Goal: Task Accomplishment & Management: Complete application form

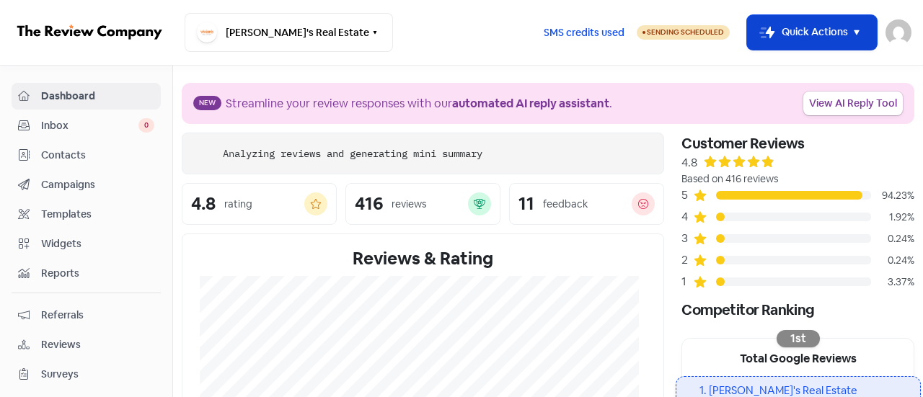
click at [835, 27] on button "Icon For Thunder-move Quick Actions" at bounding box center [812, 32] width 130 height 35
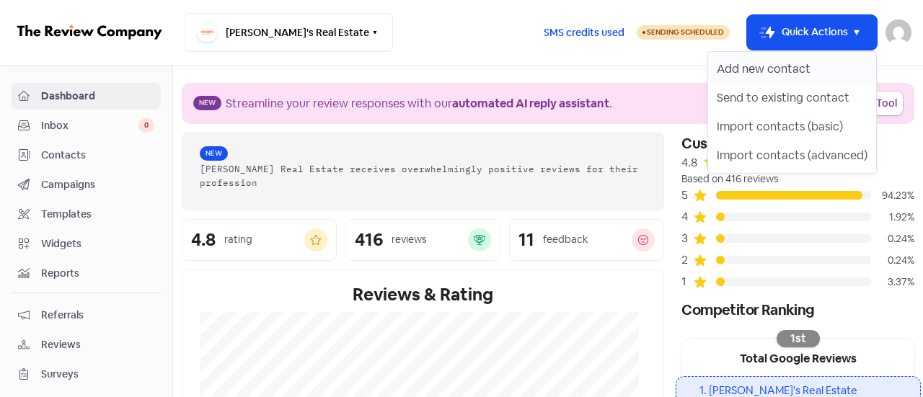
click at [757, 67] on button "Add new contact" at bounding box center [792, 69] width 168 height 29
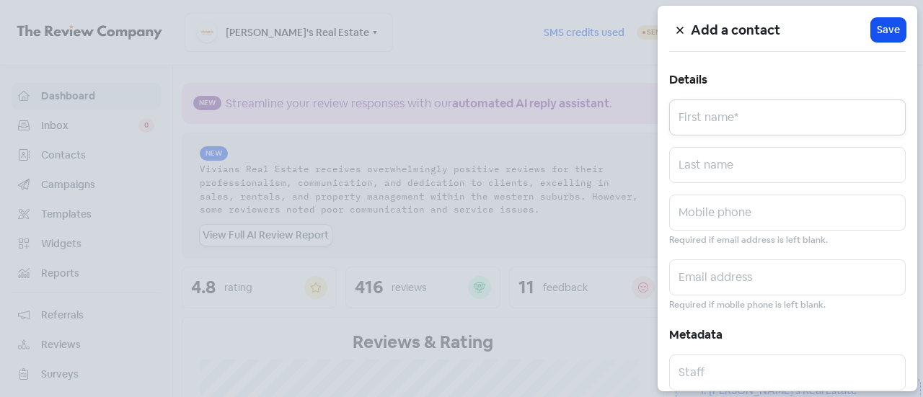
paste input "[PERSON_NAME] [PERSON_NAME]"
click at [696, 123] on input "[PERSON_NAME] [PERSON_NAME]" at bounding box center [787, 117] width 236 height 36
drag, startPoint x: 869, startPoint y: 130, endPoint x: 728, endPoint y: 126, distance: 140.6
click at [728, 126] on input "[PERSON_NAME] [PERSON_NAME]" at bounding box center [787, 117] width 236 height 36
type input "Solange"
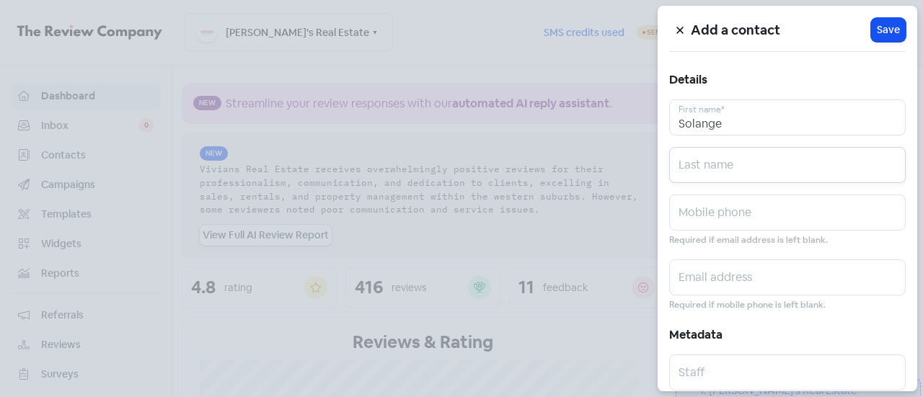
paste input "[PERSON_NAME] [PERSON_NAME]"
click at [689, 164] on input "[PERSON_NAME] [PERSON_NAME]" at bounding box center [787, 165] width 236 height 36
type input "[PERSON_NAME] [PERSON_NAME]"
click at [708, 216] on input "text" at bounding box center [787, 213] width 236 height 36
paste input "0421 148 605"
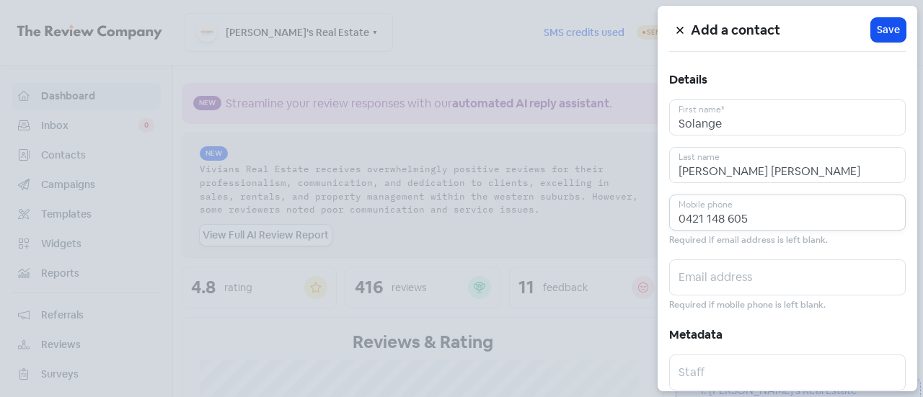
drag, startPoint x: 696, startPoint y: 223, endPoint x: 578, endPoint y: 236, distance: 118.9
click at [578, 396] on div "Add a contact Icon For Loading Save Details [PERSON_NAME] First name* [PERSON_N…" at bounding box center [461, 397] width 923 height 0
type input "0421 148 605"
click at [700, 280] on input "text" at bounding box center [787, 278] width 236 height 36
paste input "[EMAIL_ADDRESS][DOMAIN_NAME]"
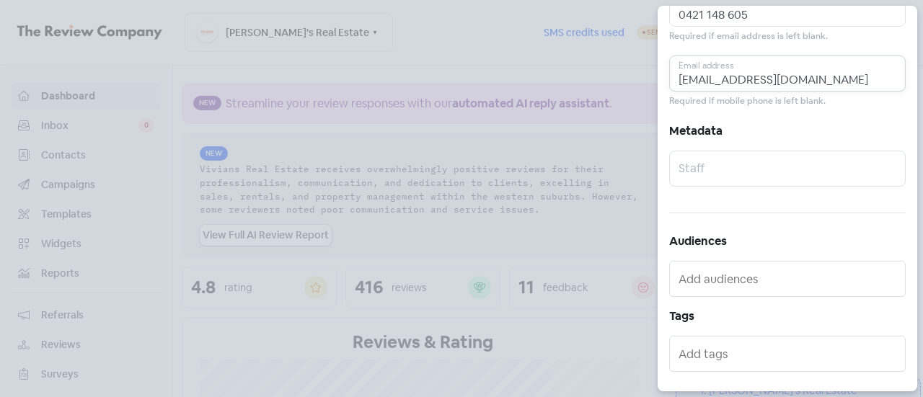
scroll to position [310, 0]
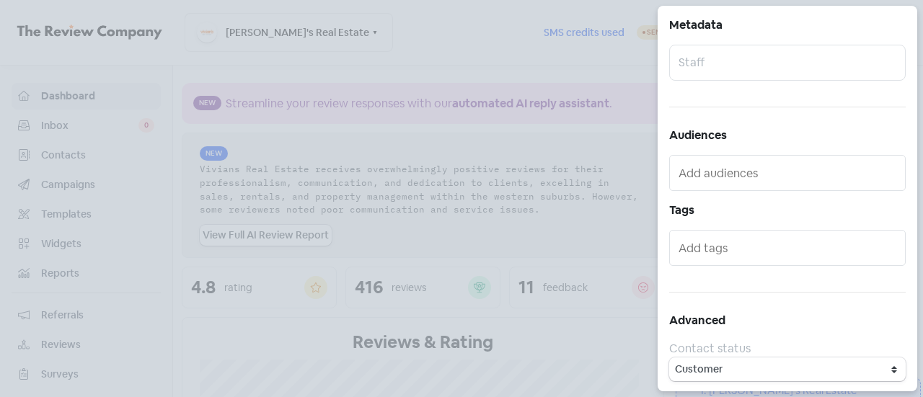
type input "[EMAIL_ADDRESS][DOMAIN_NAME]"
click at [711, 247] on input "text" at bounding box center [788, 247] width 221 height 23
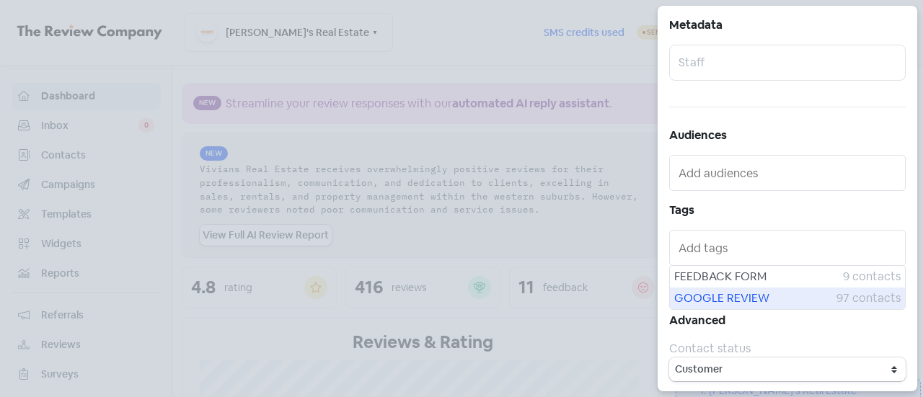
click at [730, 296] on span "GOOGLE REVIEW" at bounding box center [755, 298] width 162 height 17
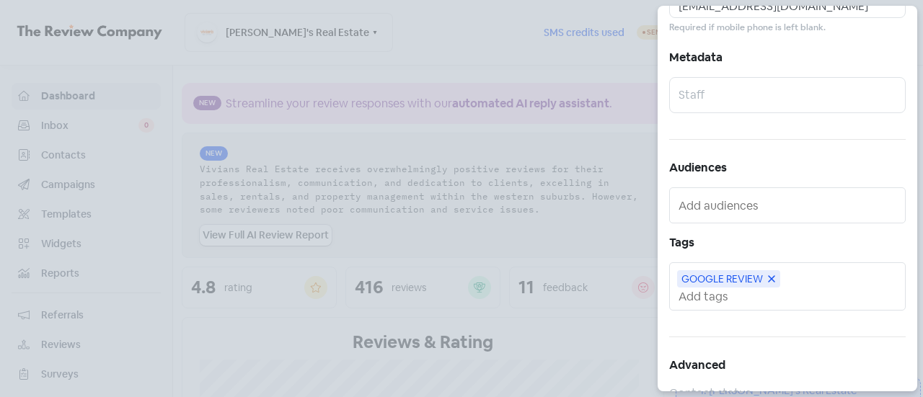
scroll to position [277, 0]
click at [709, 209] on input "text" at bounding box center [788, 206] width 221 height 23
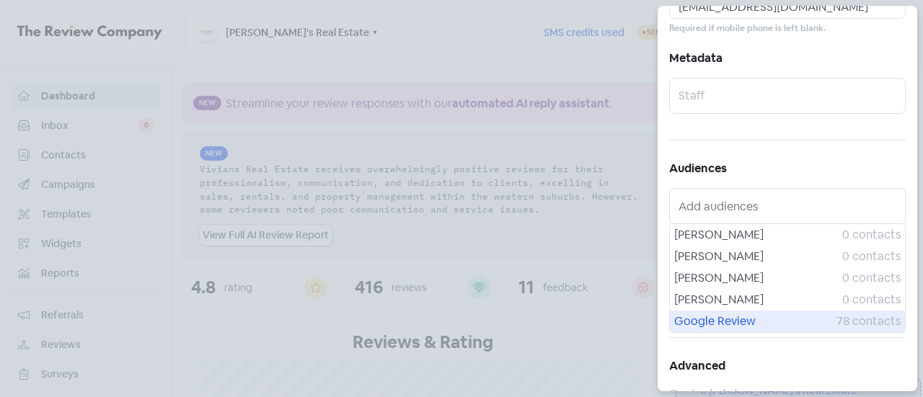
click at [736, 317] on span "Google Review" at bounding box center [755, 321] width 162 height 17
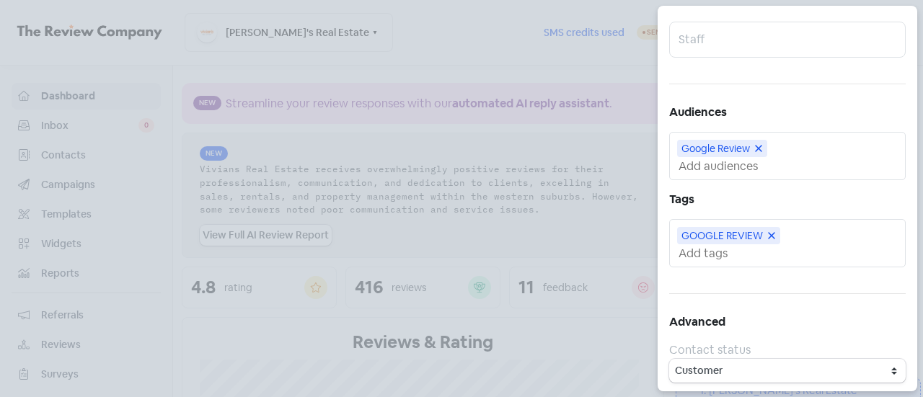
scroll to position [0, 0]
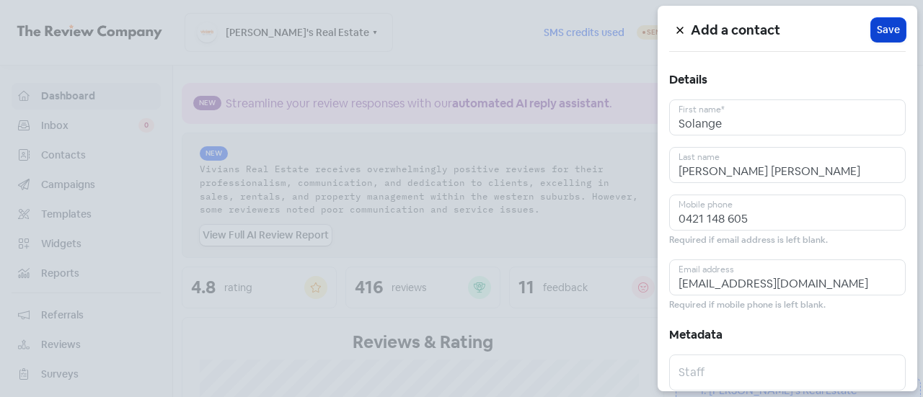
click at [877, 35] on span "Save" at bounding box center [888, 29] width 23 height 15
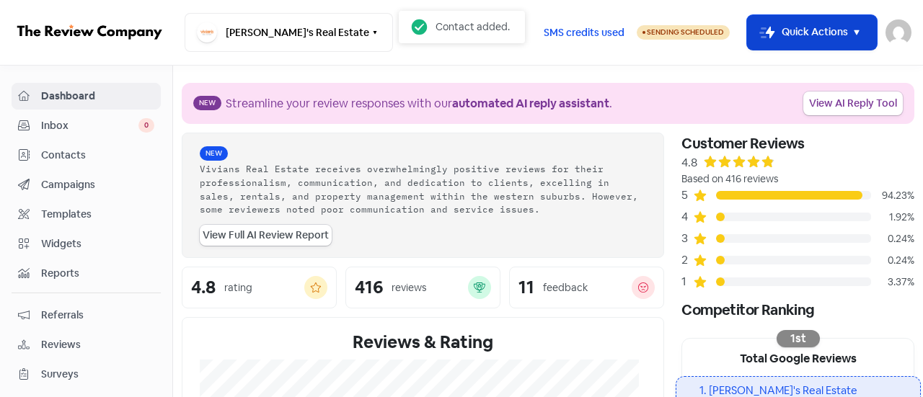
click at [813, 31] on button "Icon For Thunder-move Quick Actions" at bounding box center [812, 32] width 130 height 35
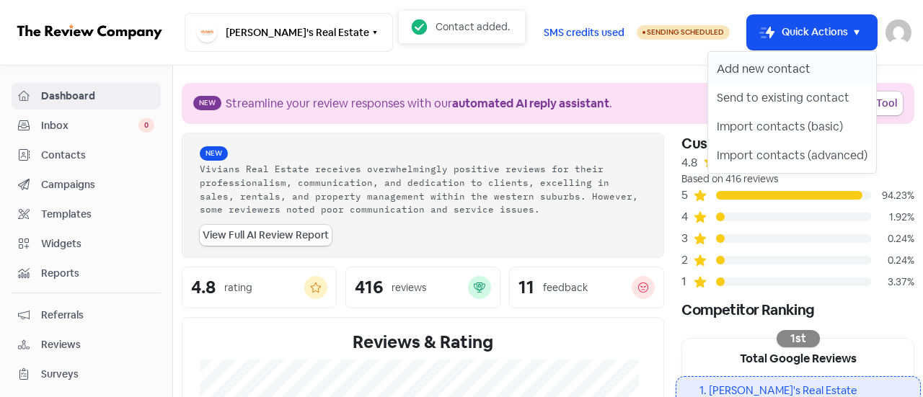
click at [781, 77] on button "Add new contact" at bounding box center [792, 69] width 168 height 29
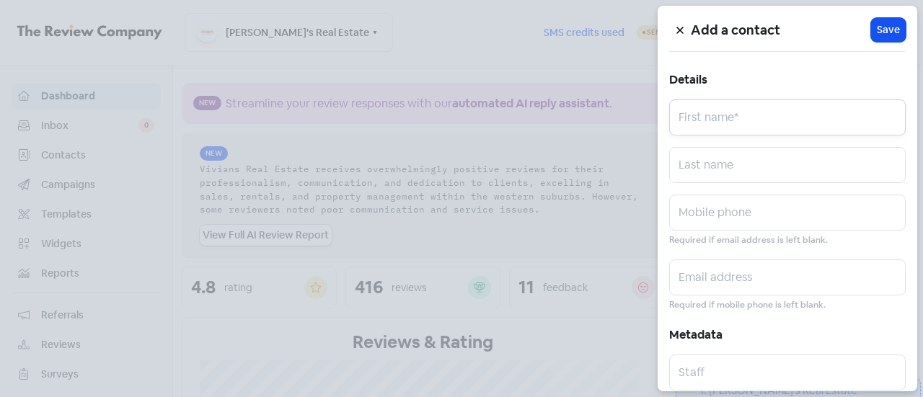
paste input "Alex Cristiano Rodrigues"
click at [706, 110] on input "Alex Cristiano Rodrigues" at bounding box center [787, 117] width 236 height 36
drag, startPoint x: 821, startPoint y: 123, endPoint x: 701, endPoint y: 123, distance: 119.7
click at [701, 123] on input "Alex Cristiano Rodrigues" at bounding box center [787, 117] width 236 height 36
type input "Alex"
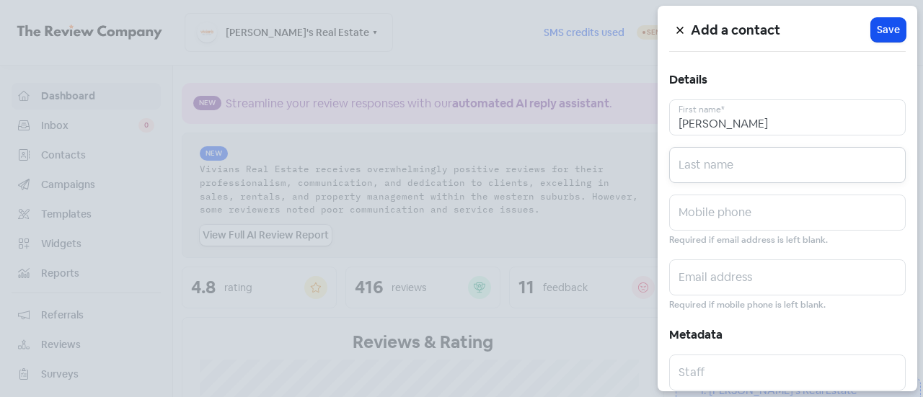
paste input "Cristiano Rodrigues"
click at [686, 177] on input "Cristiano Rodrigues" at bounding box center [787, 165] width 236 height 36
click at [680, 172] on input "Cristiano Rodrigues" at bounding box center [787, 165] width 236 height 36
type input "Cristiano Rodrigues"
paste input "0402 673 610"
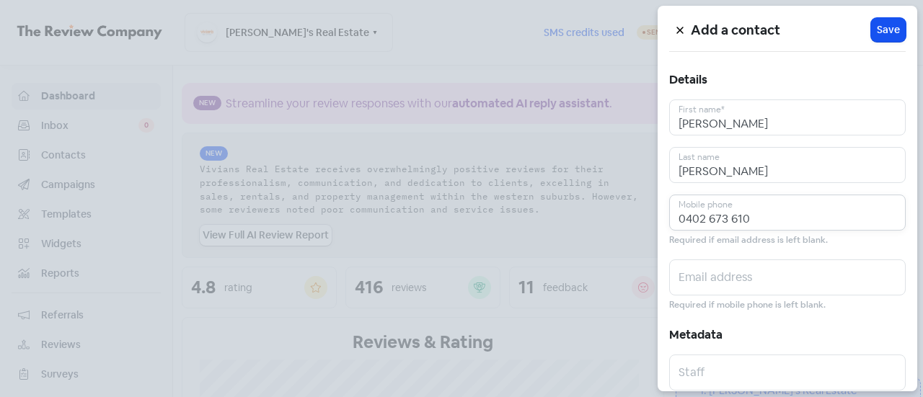
click at [730, 208] on input "0402 673 610" at bounding box center [787, 213] width 236 height 36
type input "0402 673 610"
click at [734, 265] on input "text" at bounding box center [787, 278] width 236 height 36
paste input "allex.cr.rodrigues@gmail.com"
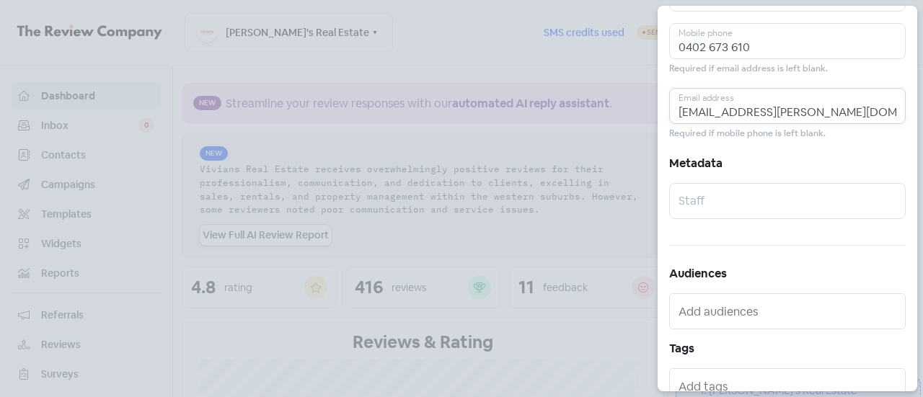
scroll to position [297, 0]
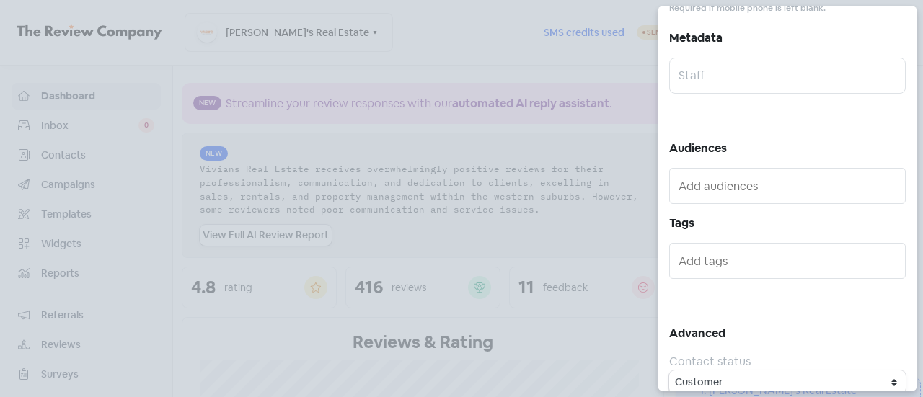
type input "allex.cr.rodrigues@gmail.com"
click at [713, 185] on input "text" at bounding box center [788, 185] width 221 height 23
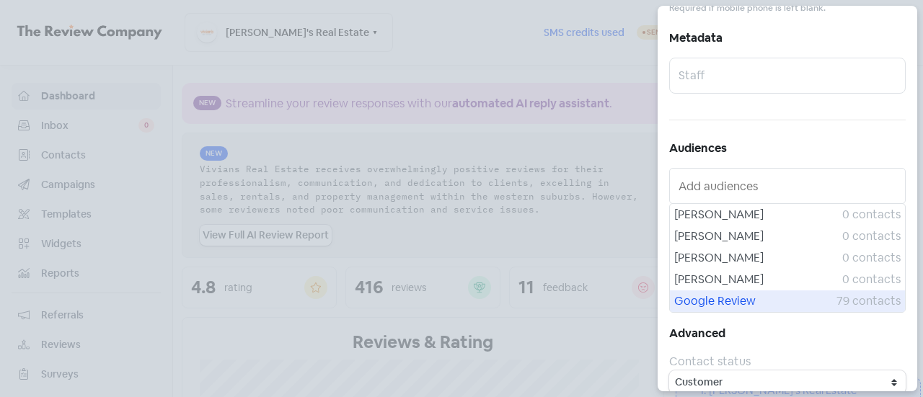
click at [738, 293] on span "Google Review" at bounding box center [755, 301] width 162 height 17
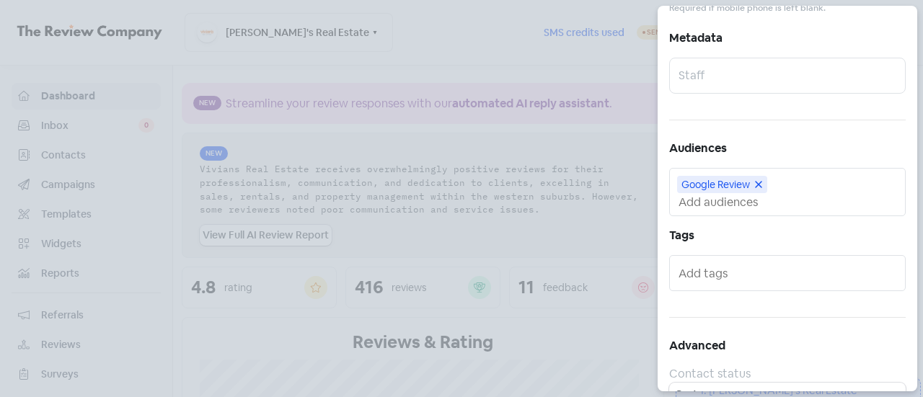
click at [719, 272] on input "text" at bounding box center [788, 273] width 221 height 23
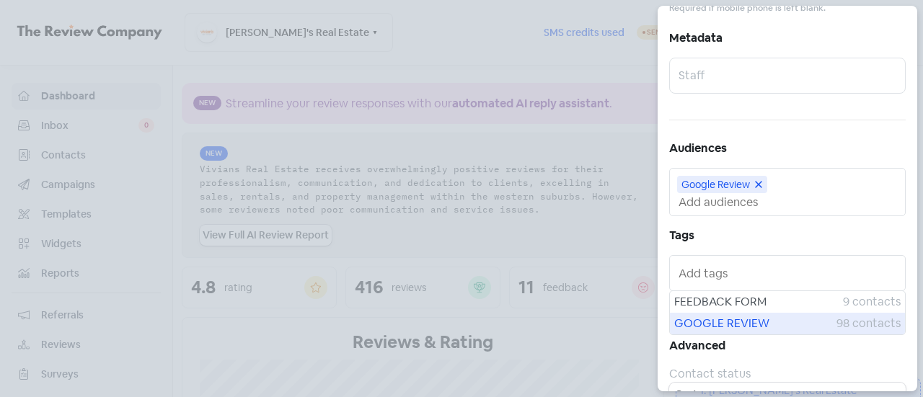
click at [726, 325] on span "GOOGLE REVIEW" at bounding box center [755, 323] width 162 height 17
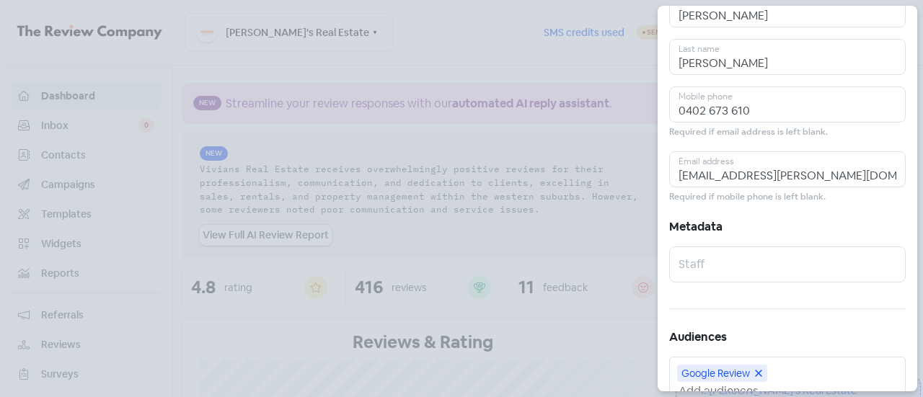
scroll to position [0, 0]
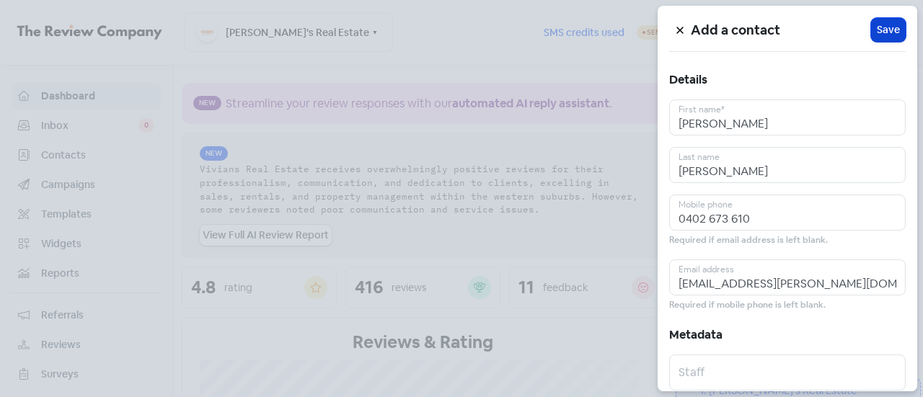
click at [882, 22] on span "Save" at bounding box center [888, 29] width 23 height 15
